Goal: Check status: Check status

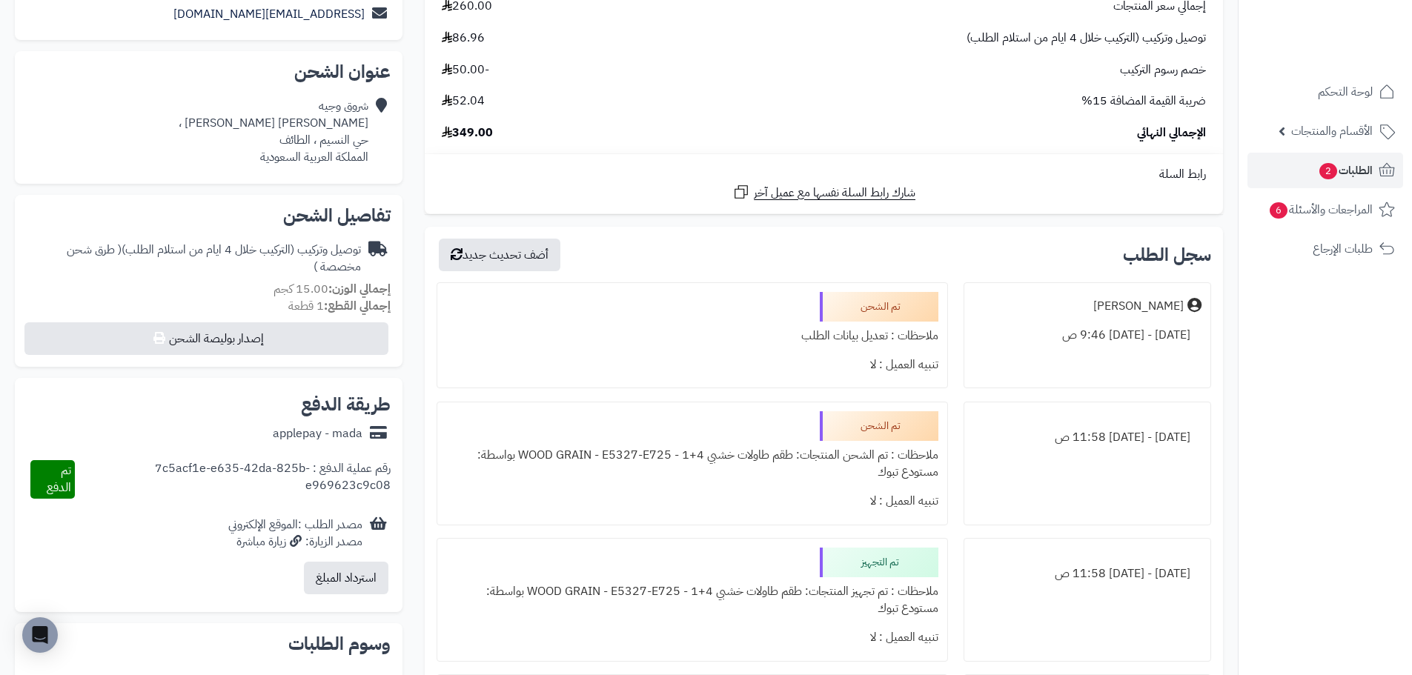
scroll to position [222, 0]
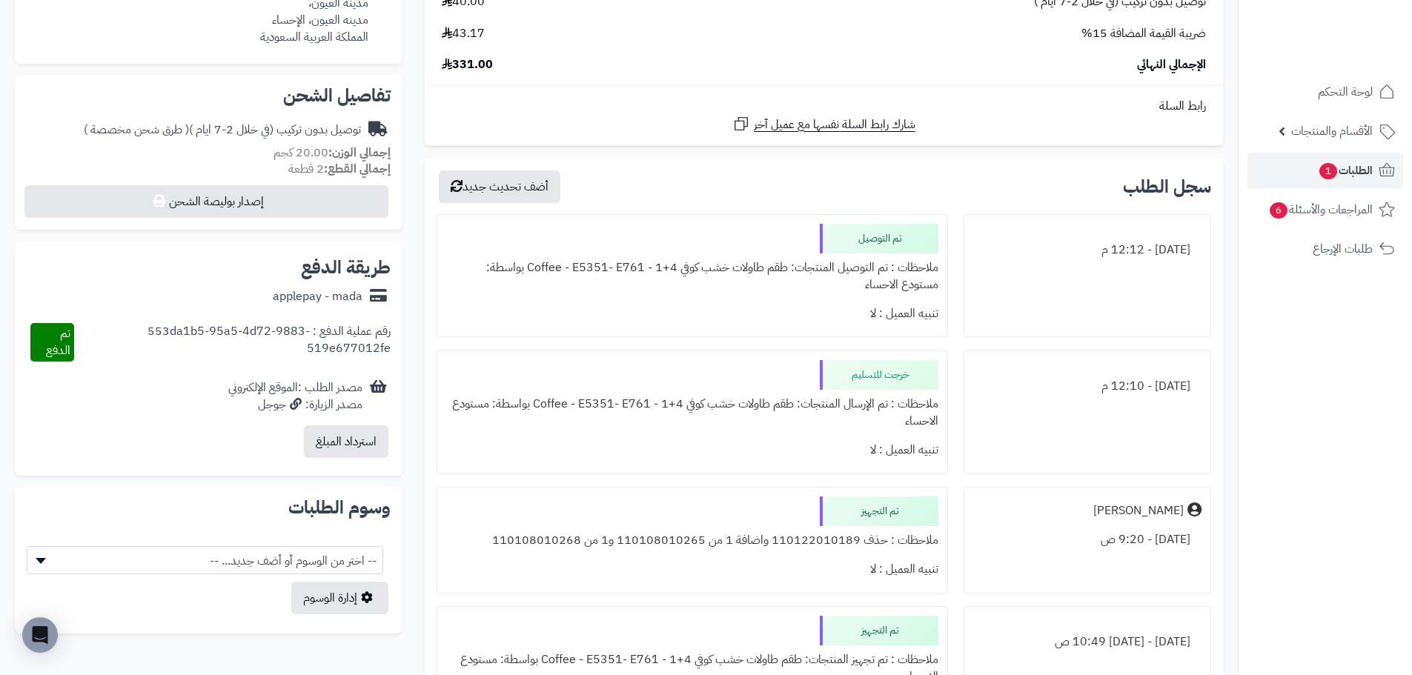
scroll to position [297, 0]
